Goal: Find specific page/section: Find specific page/section

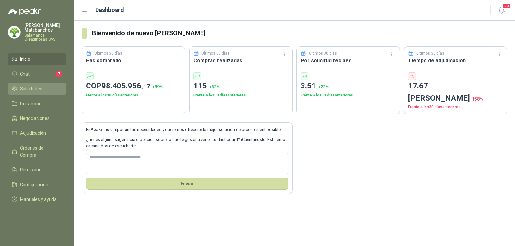
click at [20, 86] on span "Solicitudes" at bounding box center [31, 88] width 22 height 7
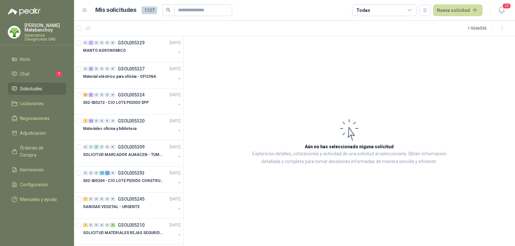
click at [27, 27] on p "[PERSON_NAME]" at bounding box center [45, 27] width 42 height 9
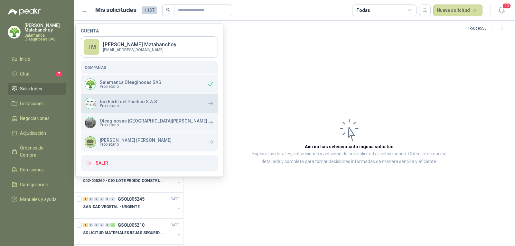
click at [118, 98] on div "Rio Fertil del Pacífico S.A.S. Propietario" at bounding box center [149, 103] width 137 height 19
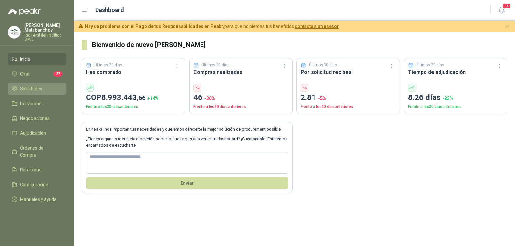
click at [25, 90] on span "Solicitudes" at bounding box center [31, 88] width 22 height 7
